Goal: Browse casually

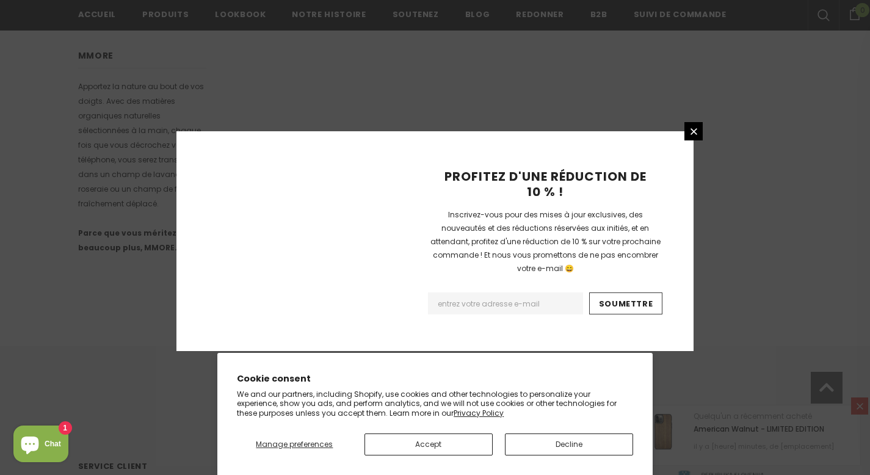
scroll to position [806, 0]
